Goal: Information Seeking & Learning: Learn about a topic

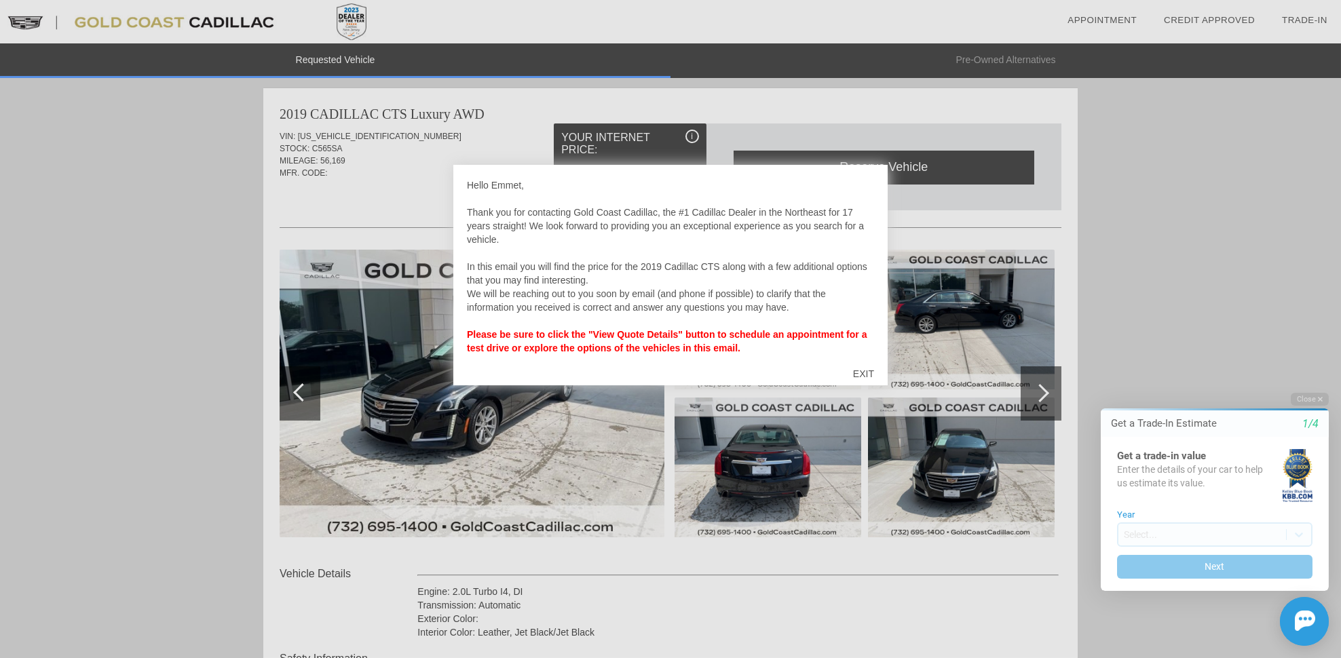
click at [869, 378] on div "EXIT" at bounding box center [864, 374] width 48 height 41
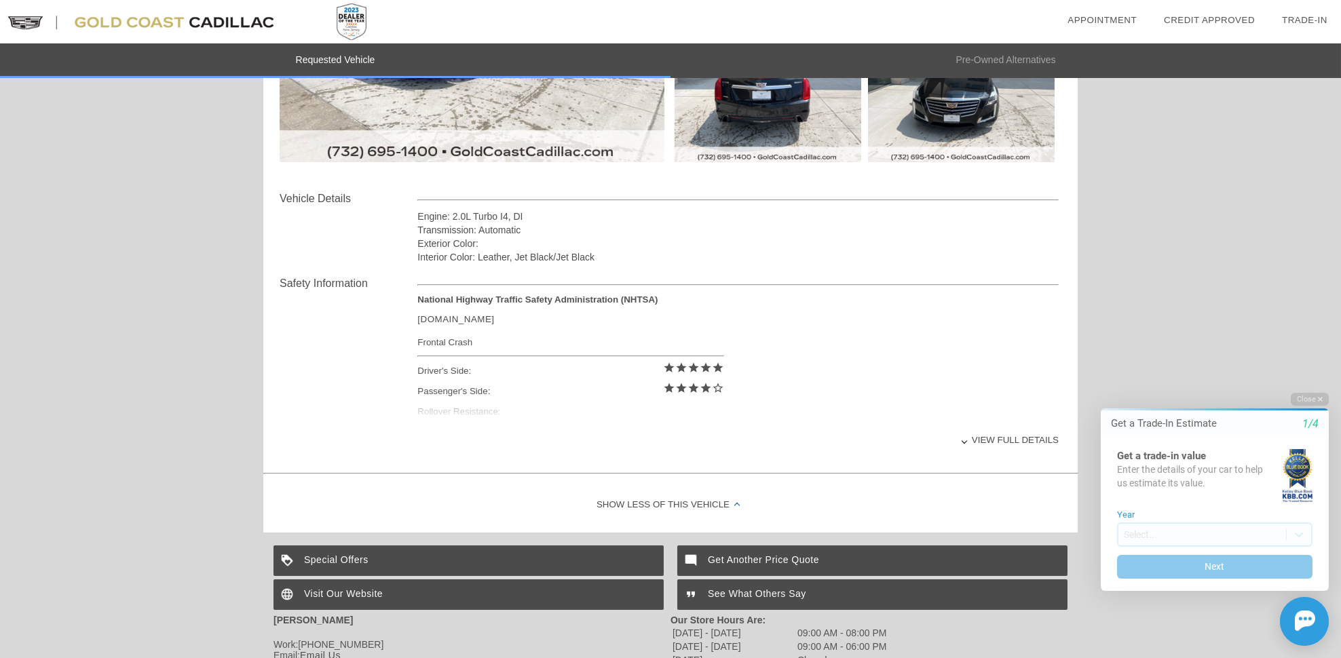
scroll to position [404, 0]
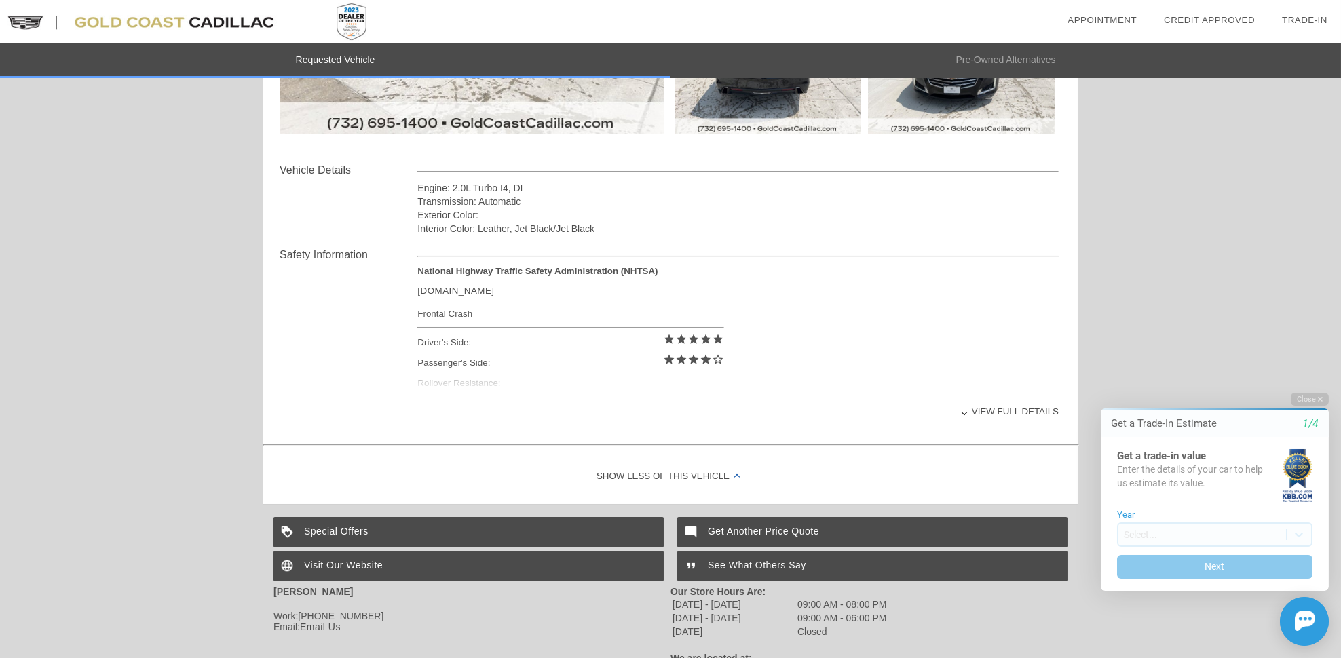
click at [981, 411] on div "View full details" at bounding box center [737, 411] width 641 height 33
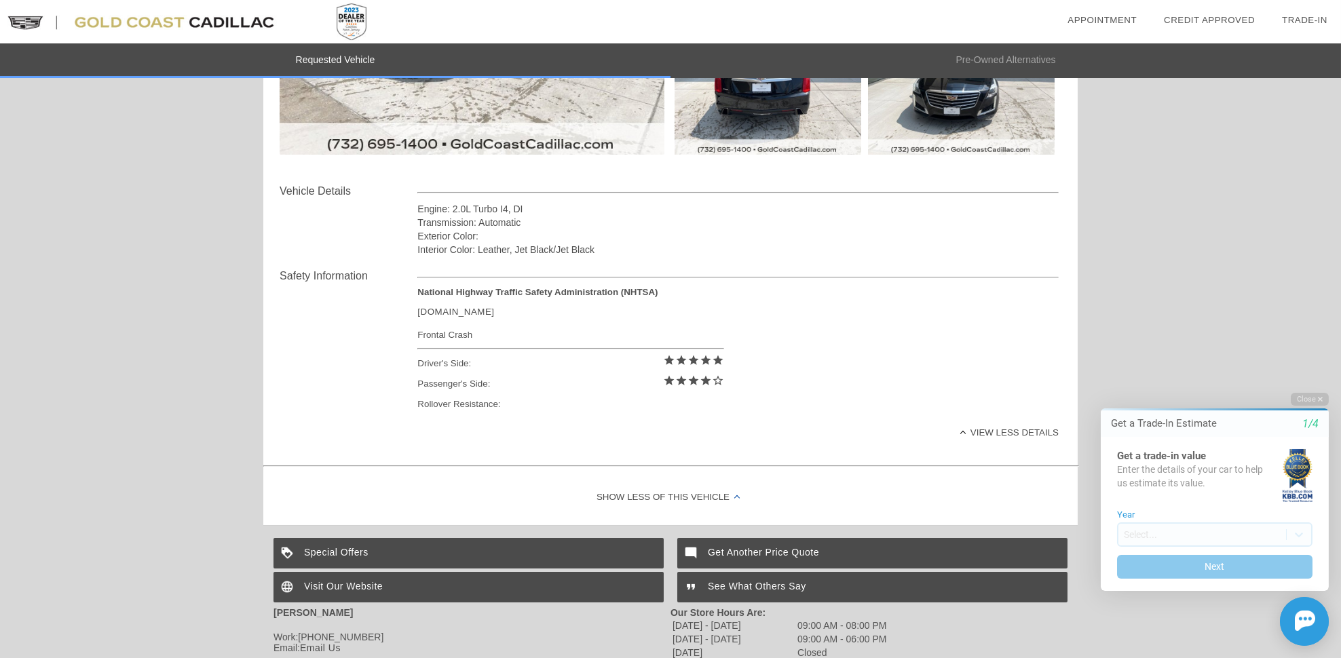
scroll to position [370, 0]
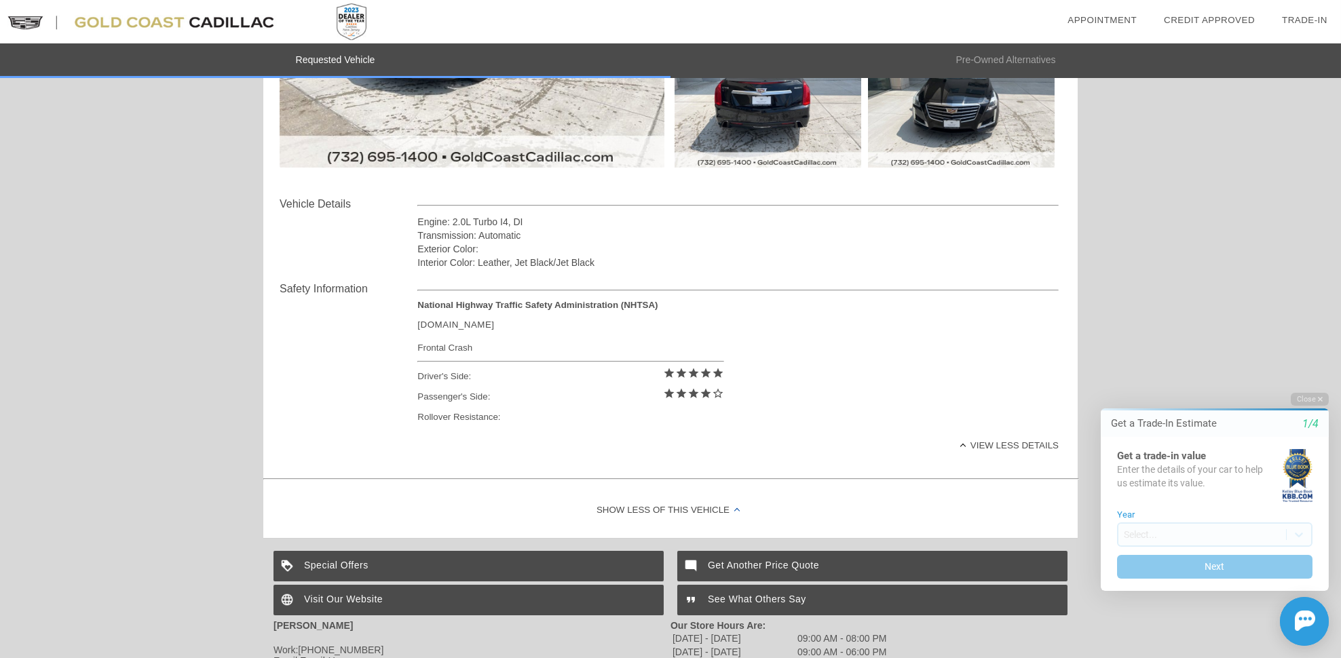
click at [462, 324] on link "[DOMAIN_NAME]" at bounding box center [455, 325] width 77 height 10
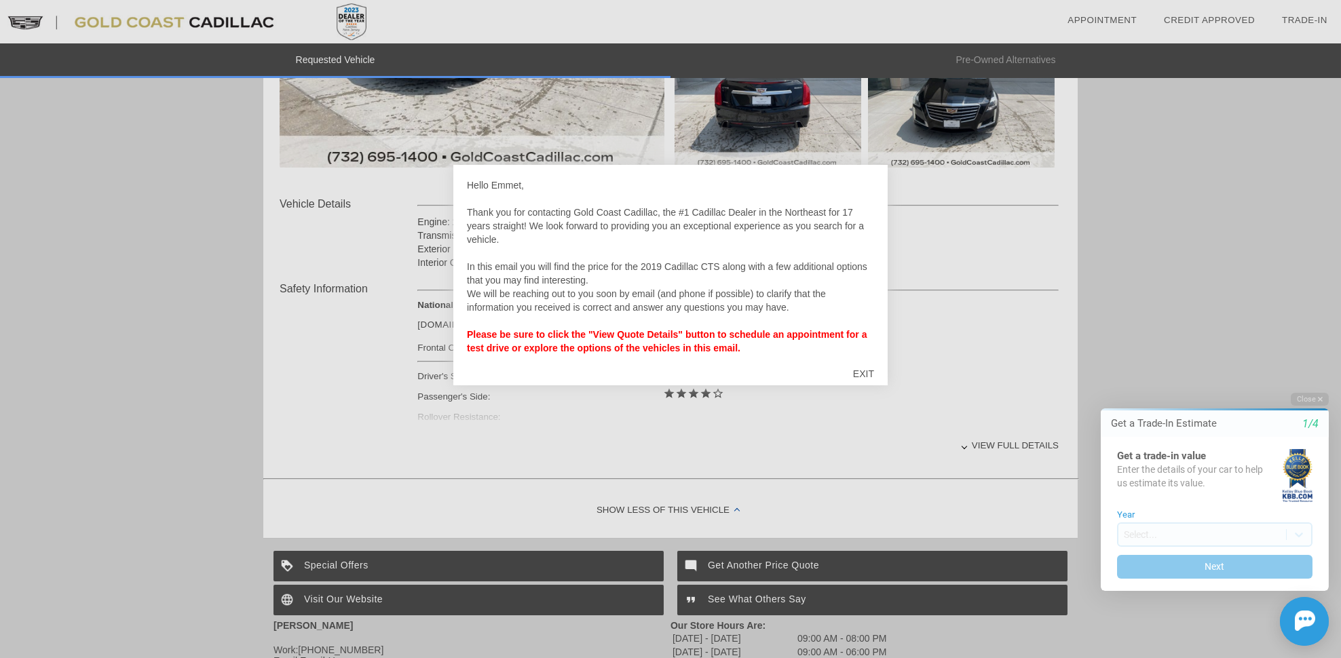
scroll to position [13, 0]
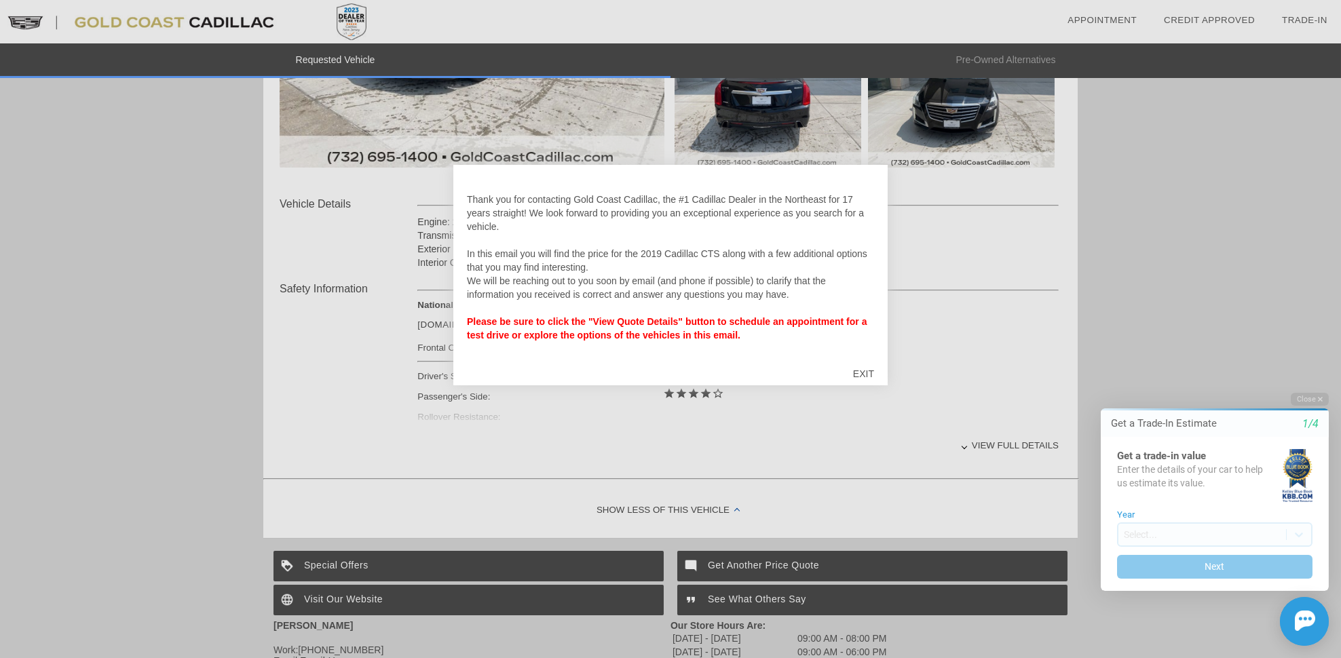
click at [866, 371] on div "EXIT" at bounding box center [864, 374] width 48 height 41
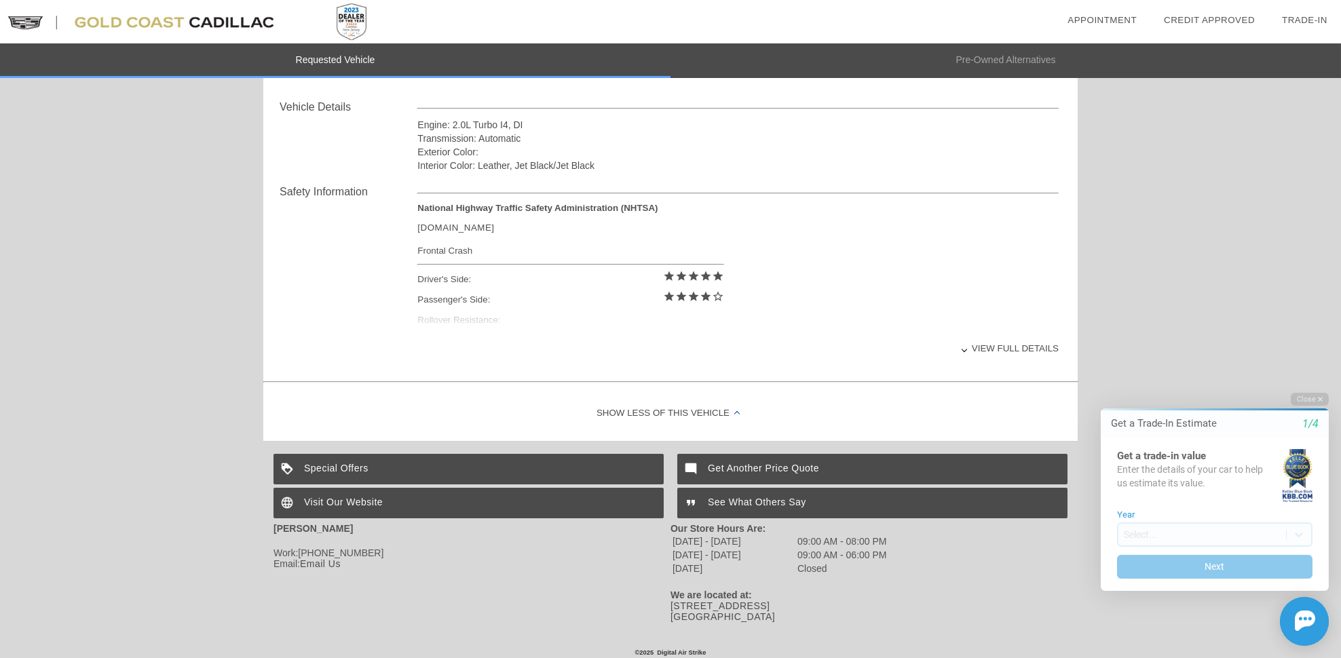
scroll to position [473, 0]
